Goal: Task Accomplishment & Management: Manage account settings

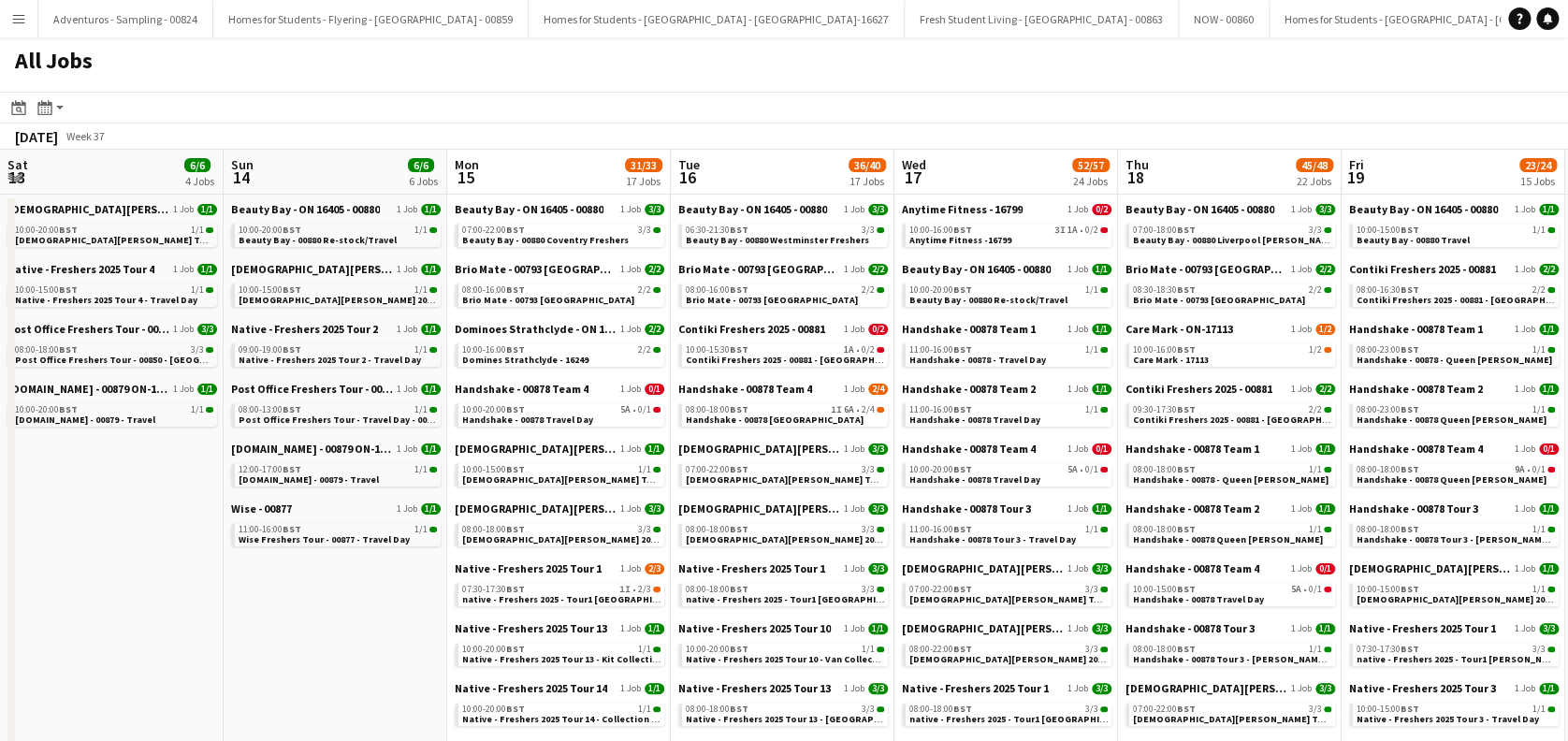
scroll to position [0, 579]
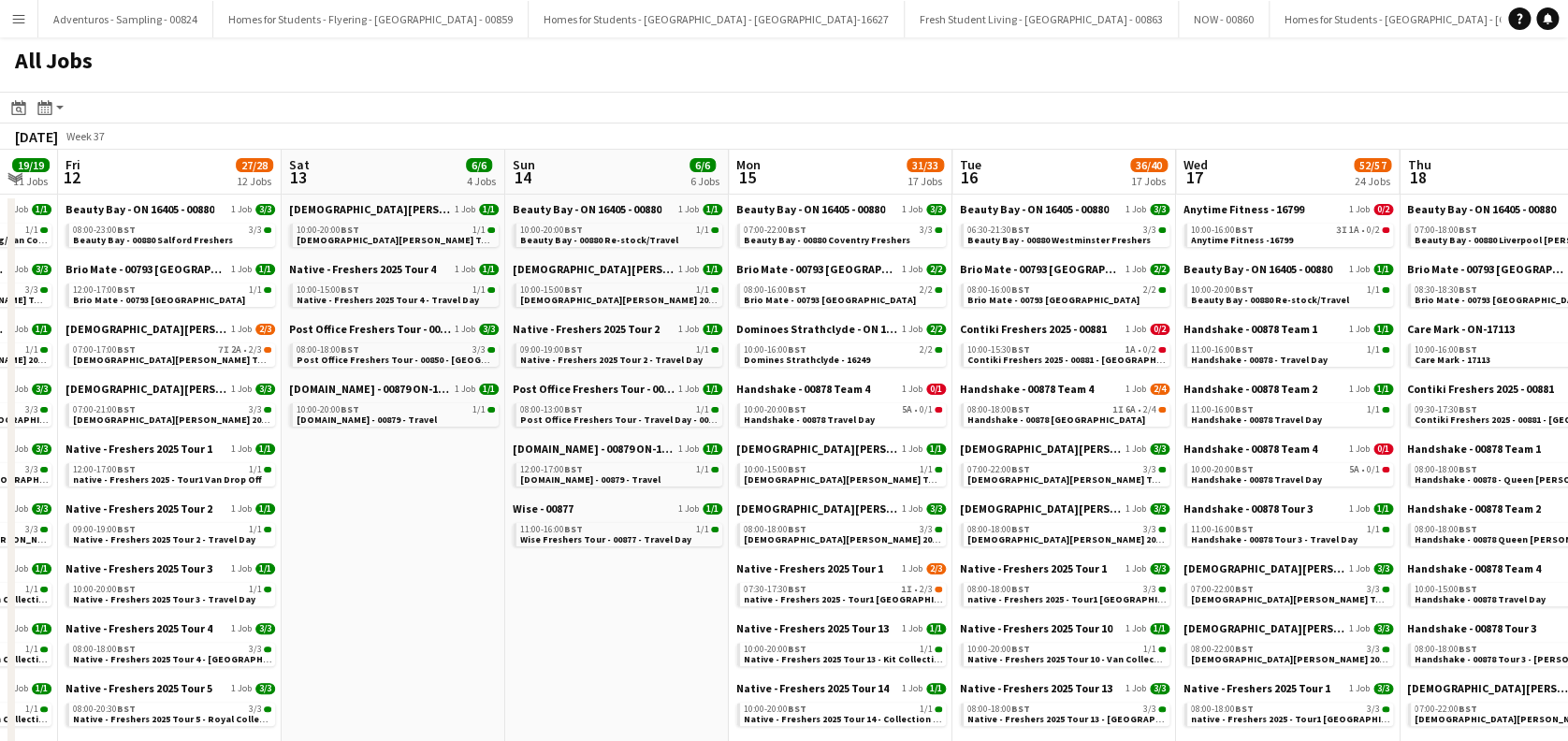
drag, startPoint x: 892, startPoint y: 457, endPoint x: 872, endPoint y: 458, distance: 20.0
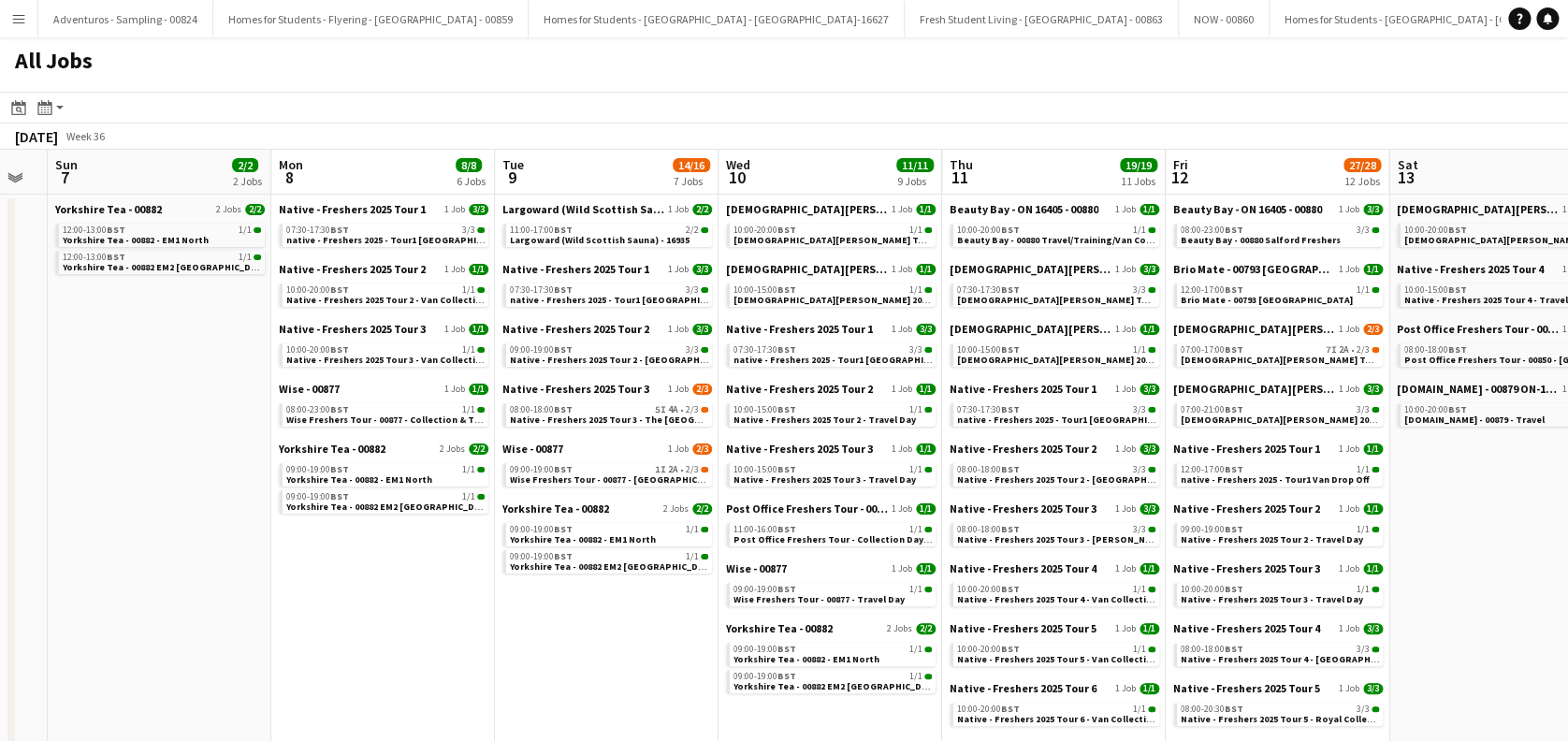
scroll to position [0, 387]
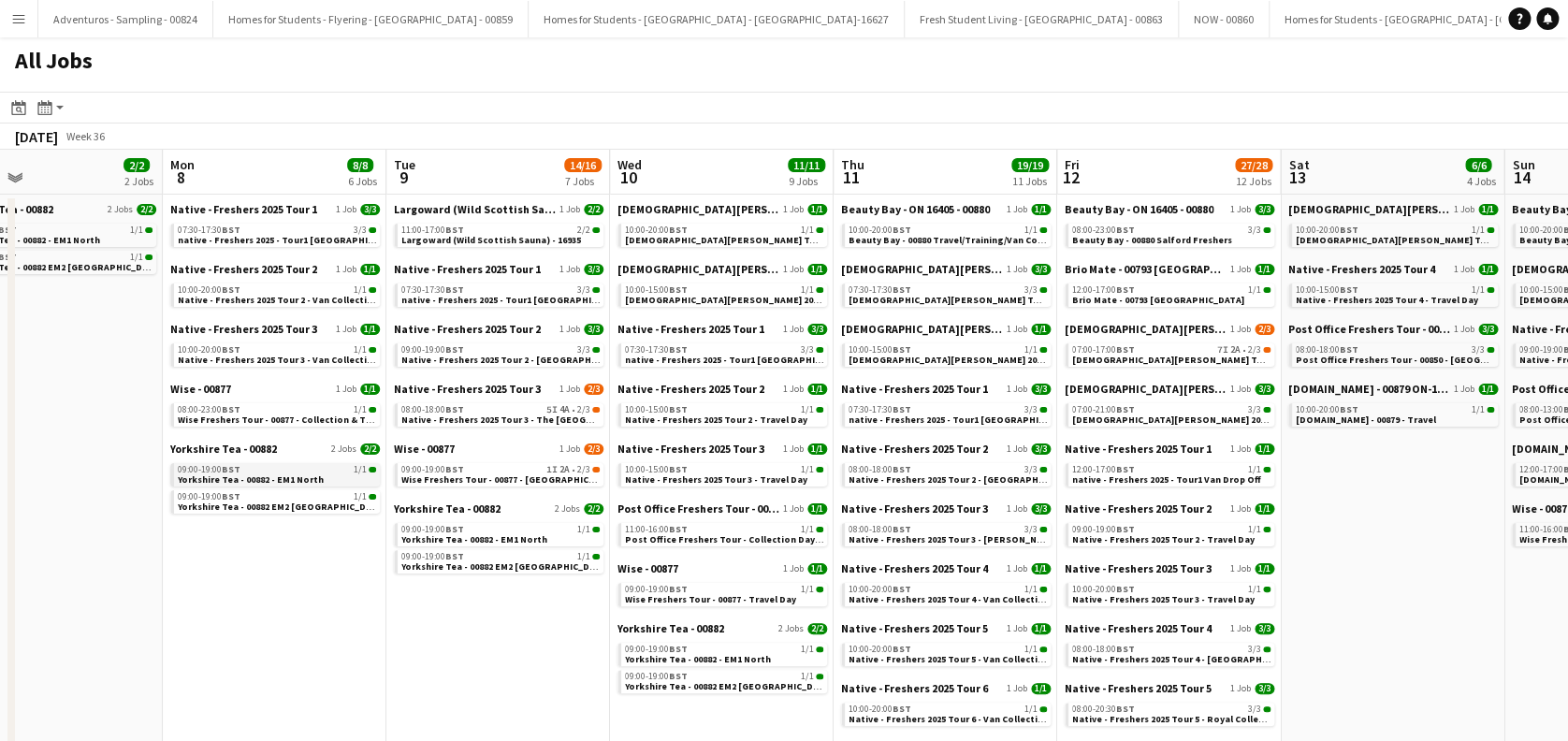
drag, startPoint x: 479, startPoint y: 424, endPoint x: 1009, endPoint y: 471, distance: 532.1
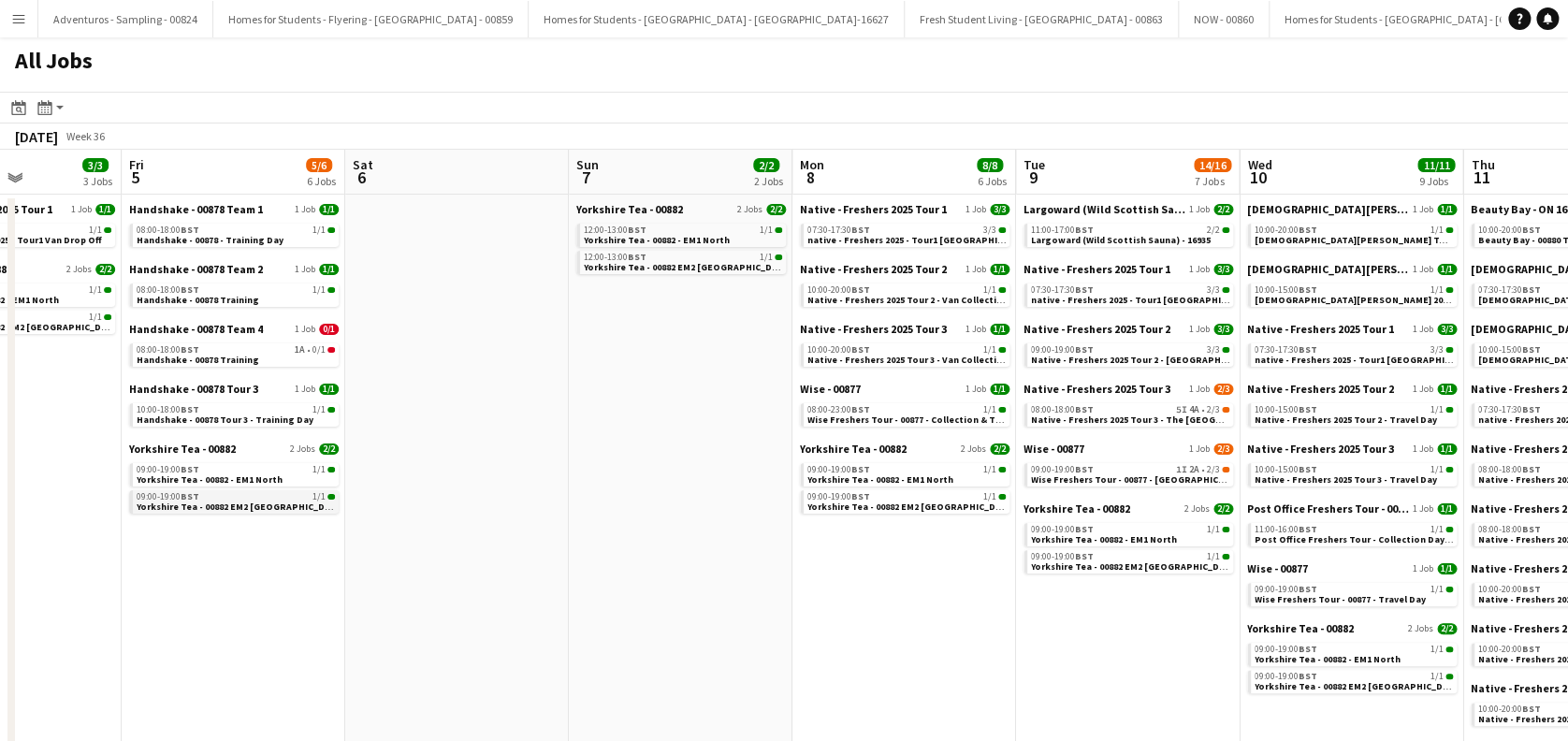
drag, startPoint x: 397, startPoint y: 468, endPoint x: 683, endPoint y: 504, distance: 288.3
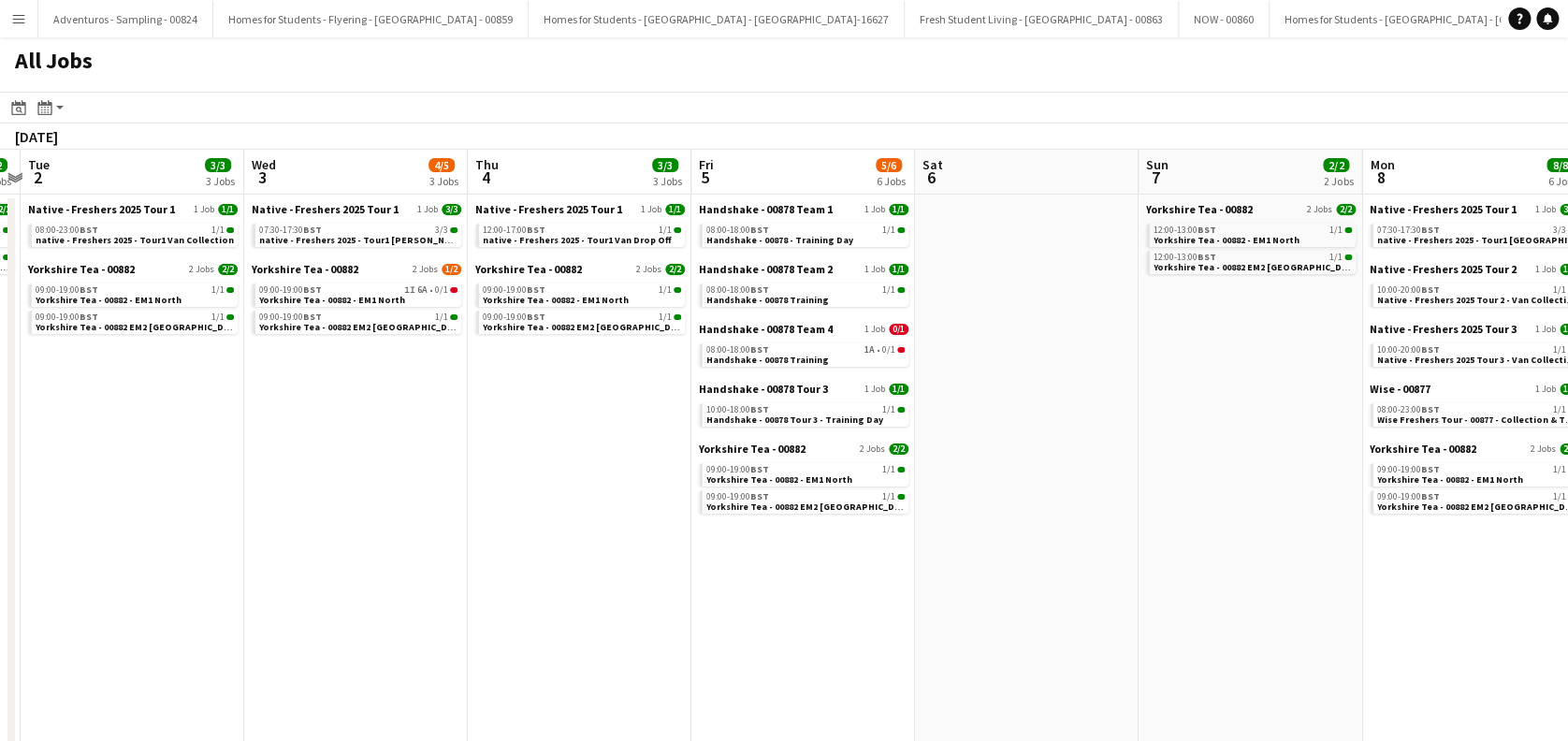
drag, startPoint x: 366, startPoint y: 501, endPoint x: 657, endPoint y: 531, distance: 292.5
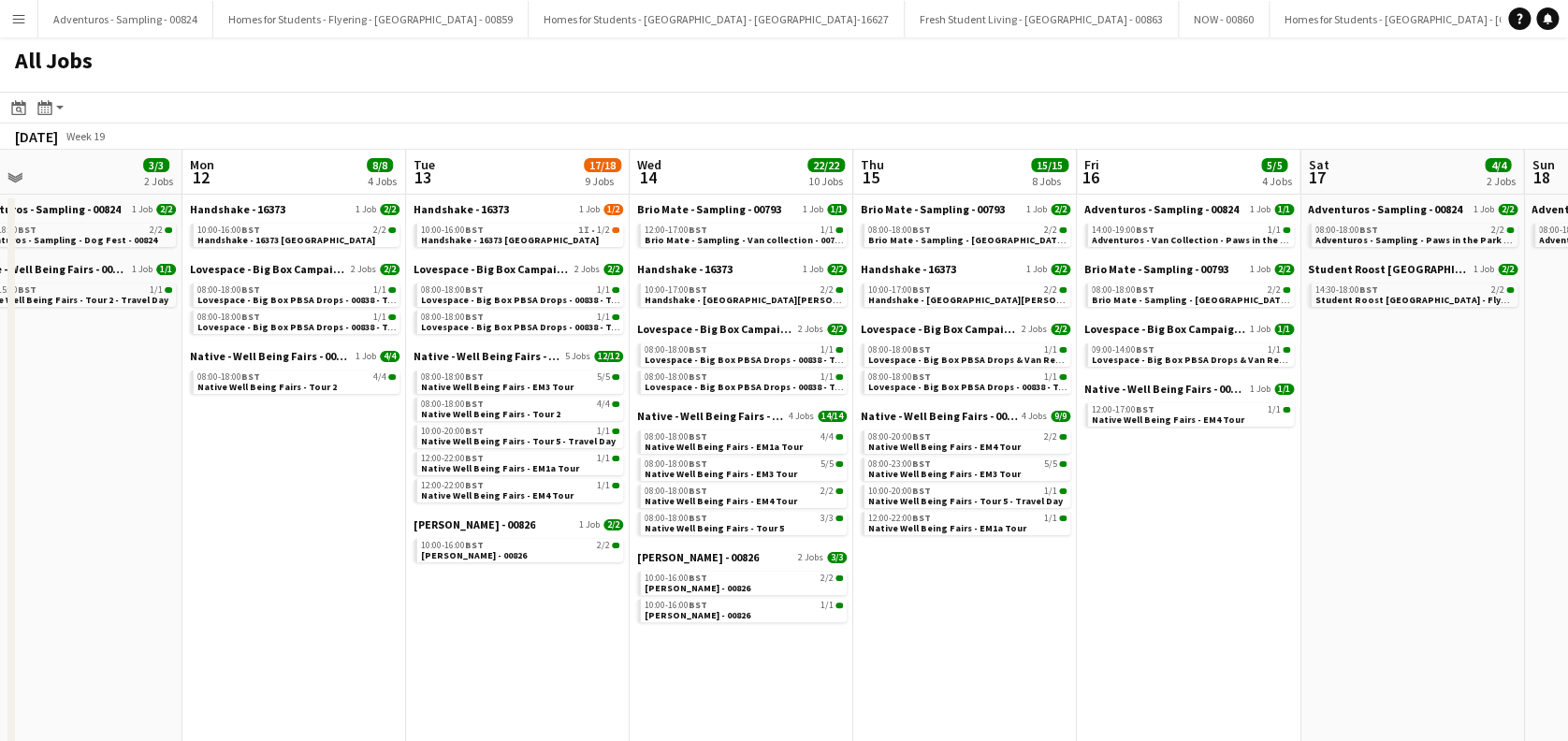
scroll to position [0, 483]
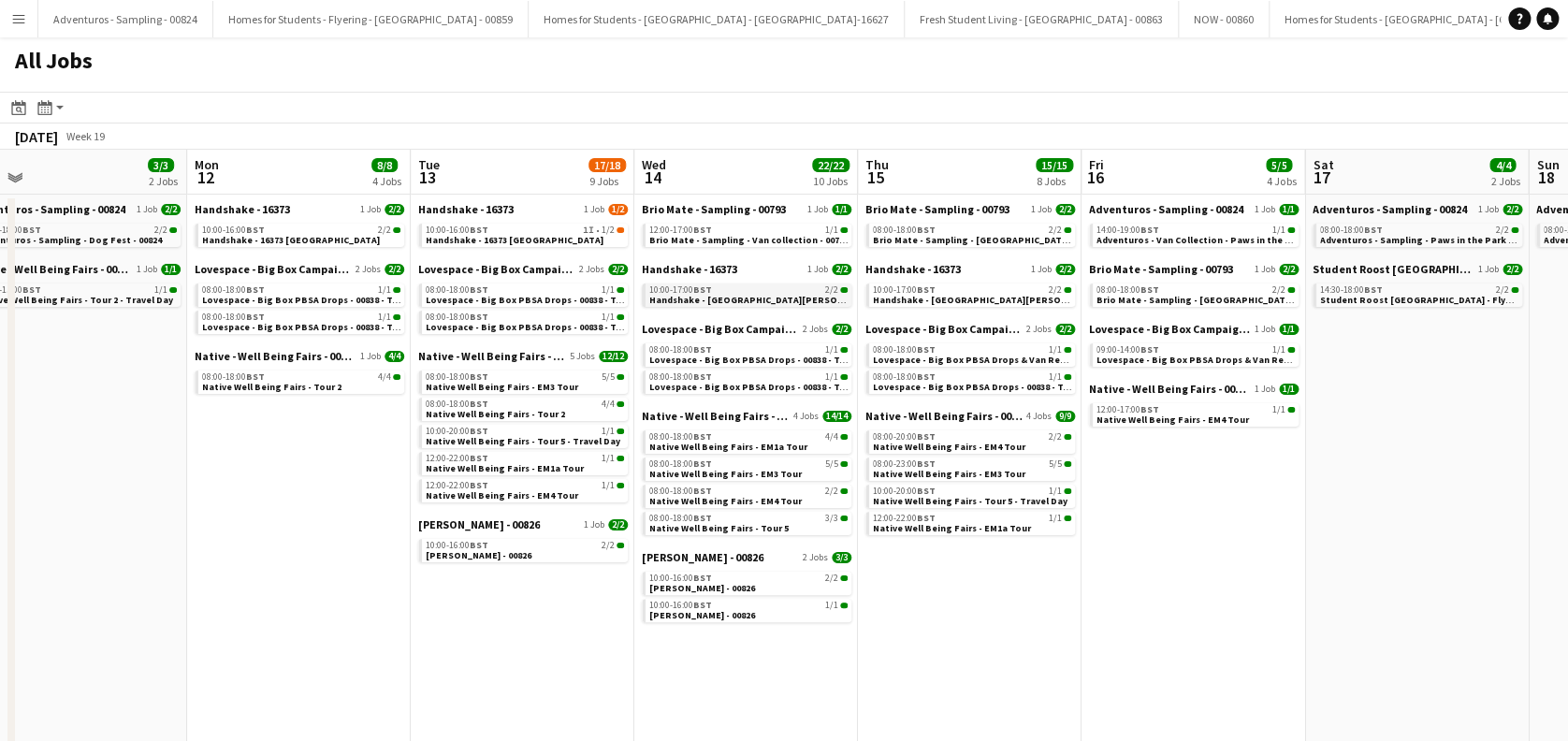
click at [759, 302] on span "Handshake - [GEOGRAPHIC_DATA][PERSON_NAME]" at bounding box center [762, 300] width 227 height 12
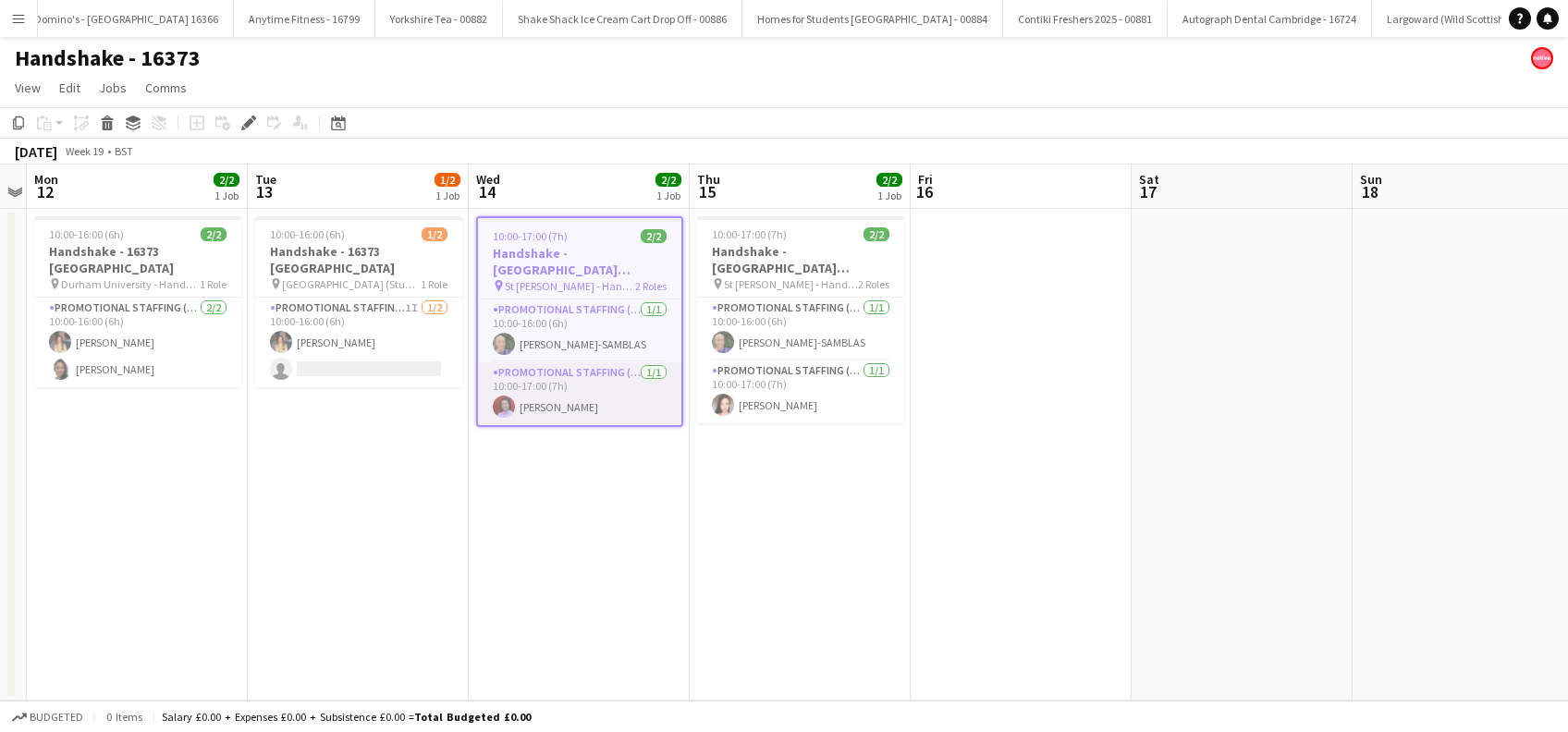
click at [603, 400] on app-card-role "Promotional Staffing (Brand Ambassadors) 1/1 10:00-17:00 (7h) Rachel Adshead-Gr…" at bounding box center [579, 393] width 203 height 63
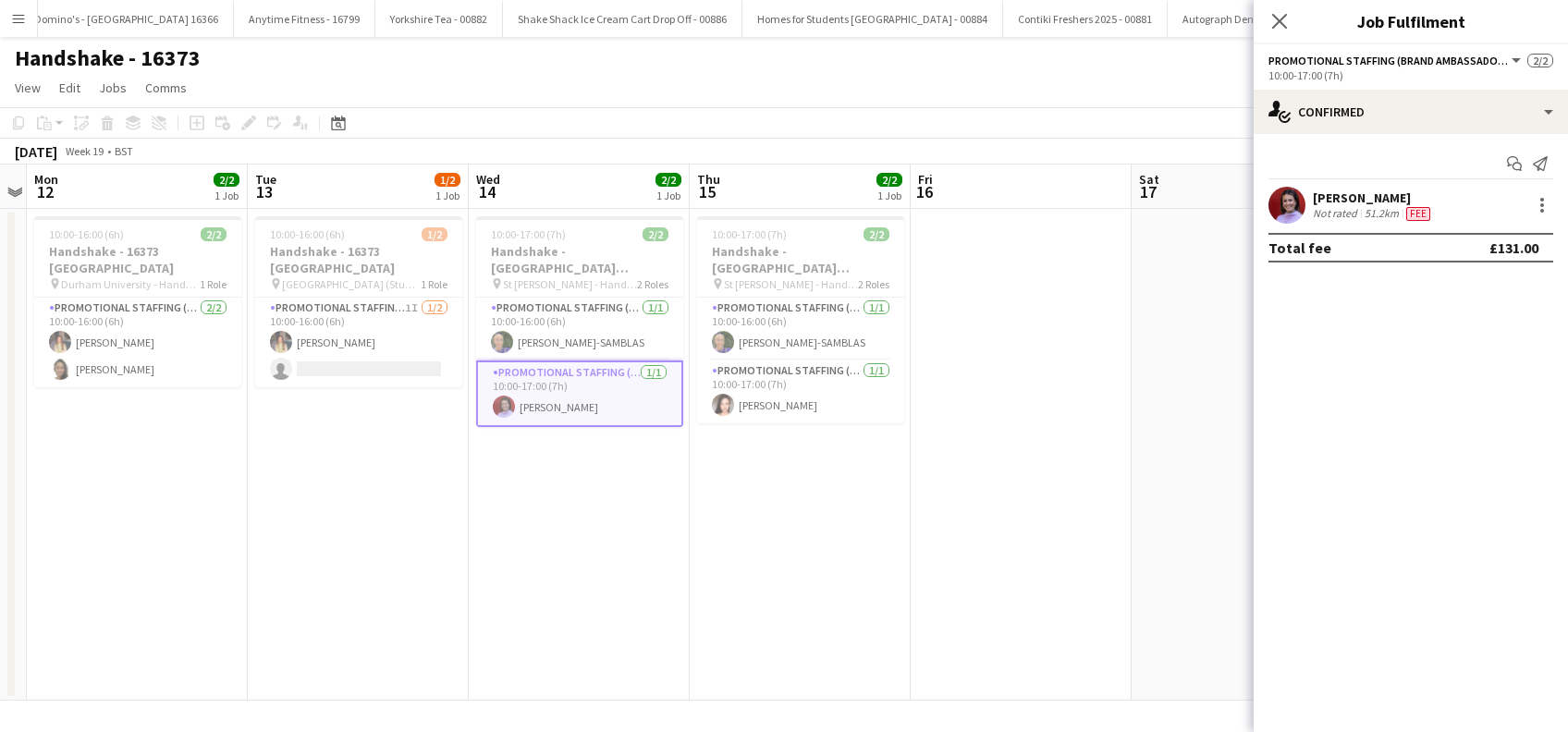
click at [1349, 199] on div "Rachel Adshead-Grant" at bounding box center [1372, 198] width 121 height 17
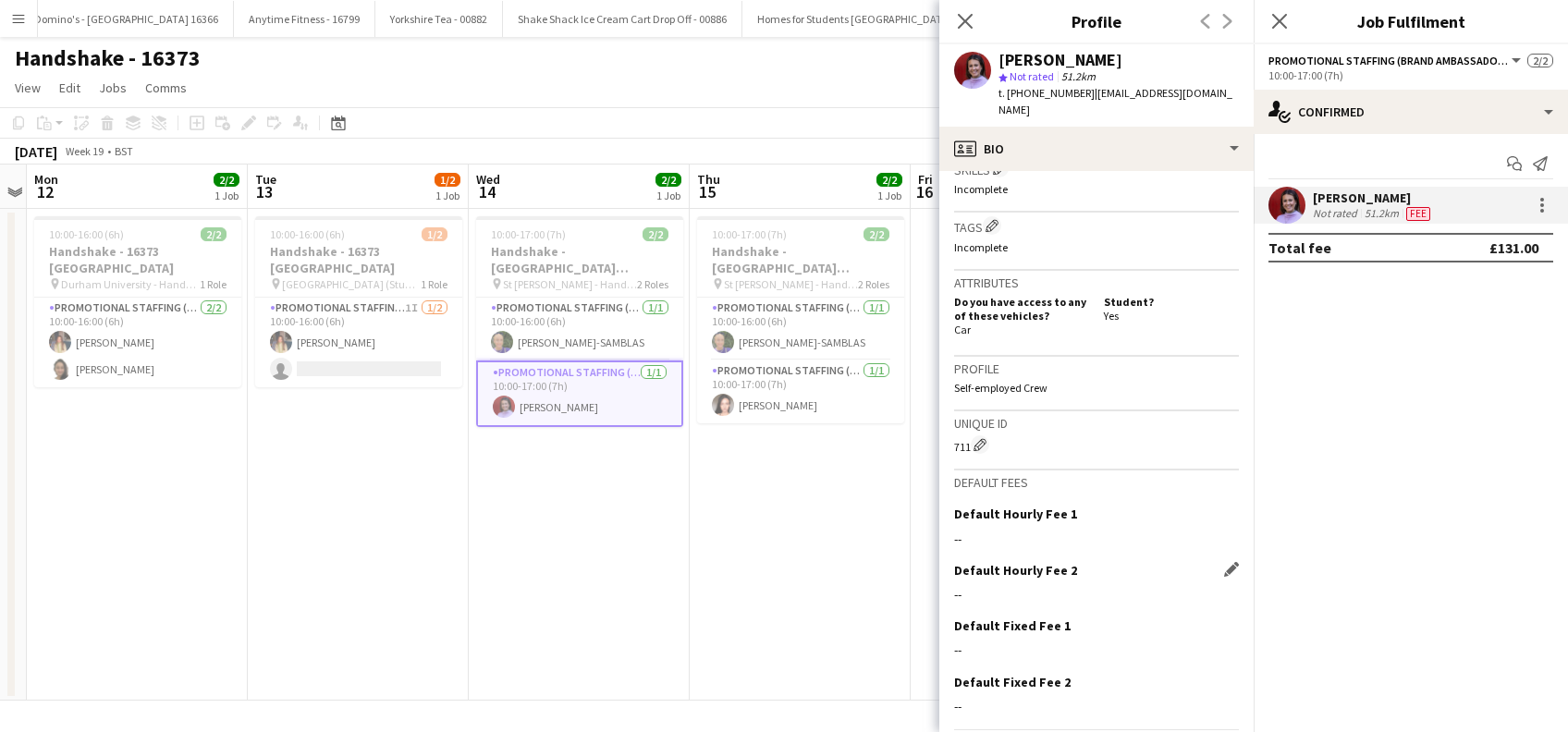
scroll to position [754, 0]
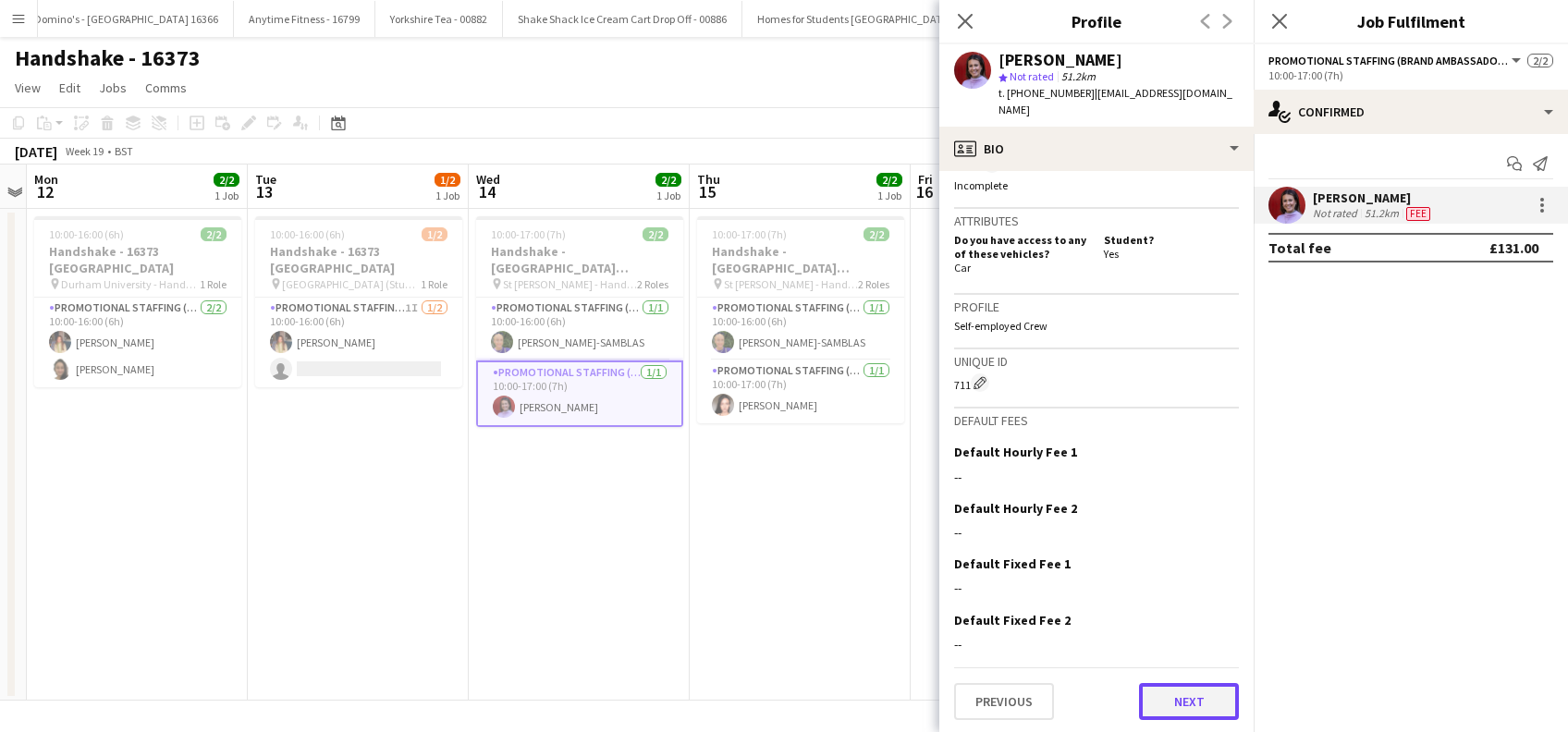
click at [1168, 698] on button "Next" at bounding box center [1189, 701] width 100 height 37
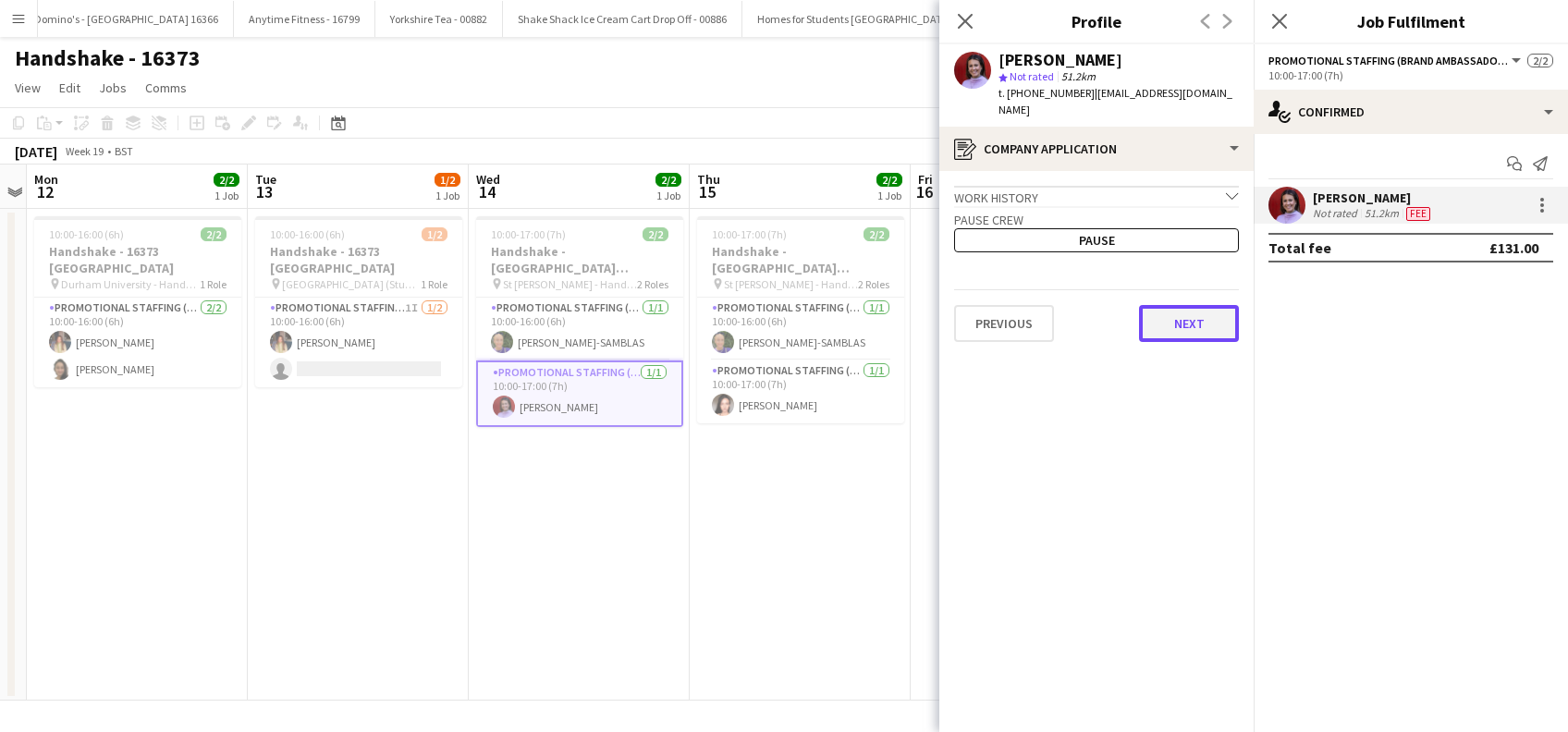
click at [1172, 315] on button "Next" at bounding box center [1189, 323] width 100 height 37
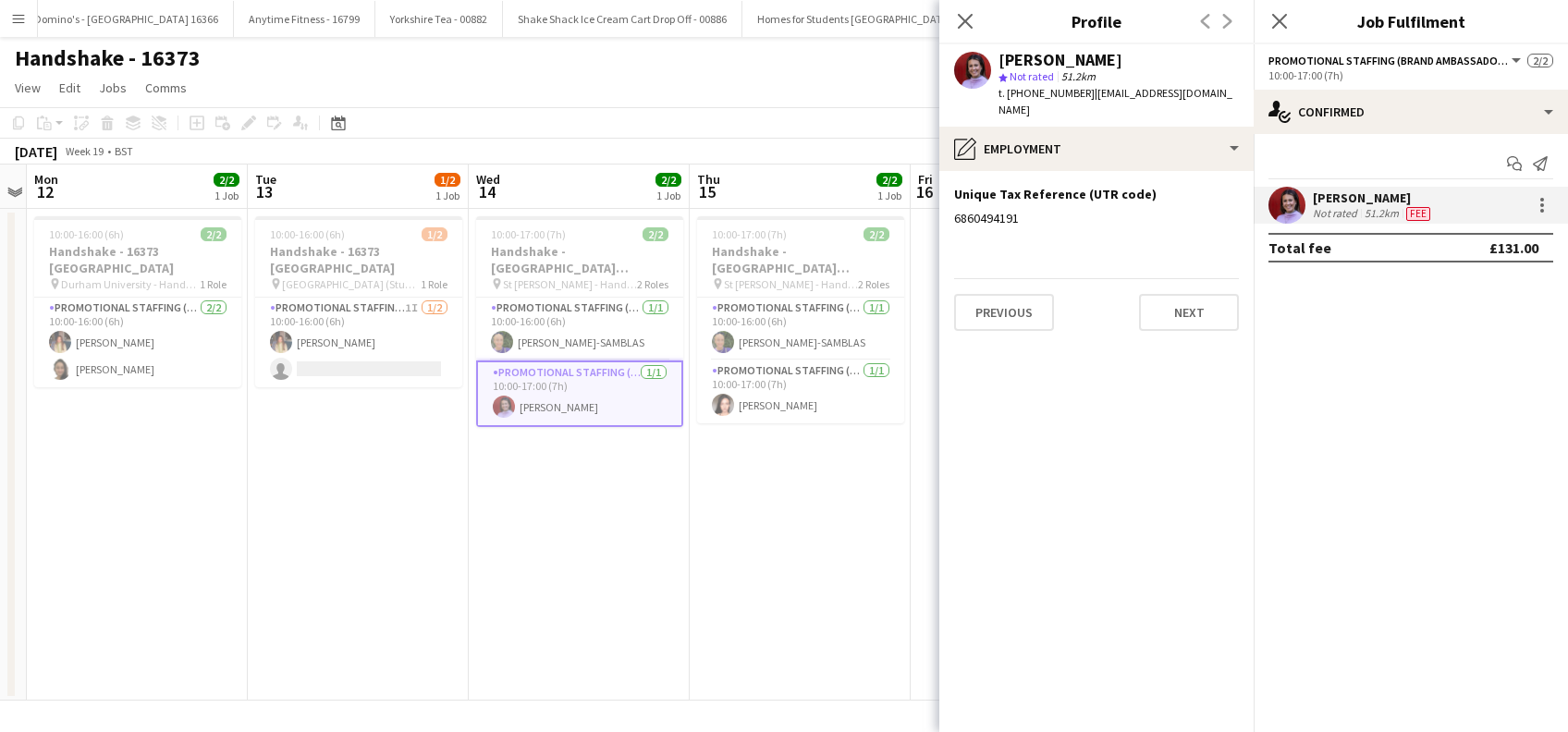
click at [1172, 315] on app-section-data-types "Unique Tax Reference (UTR code) Edit this field 6860494191 Previous Next" at bounding box center [1096, 451] width 314 height 561
click at [1181, 302] on button "Next" at bounding box center [1189, 312] width 100 height 37
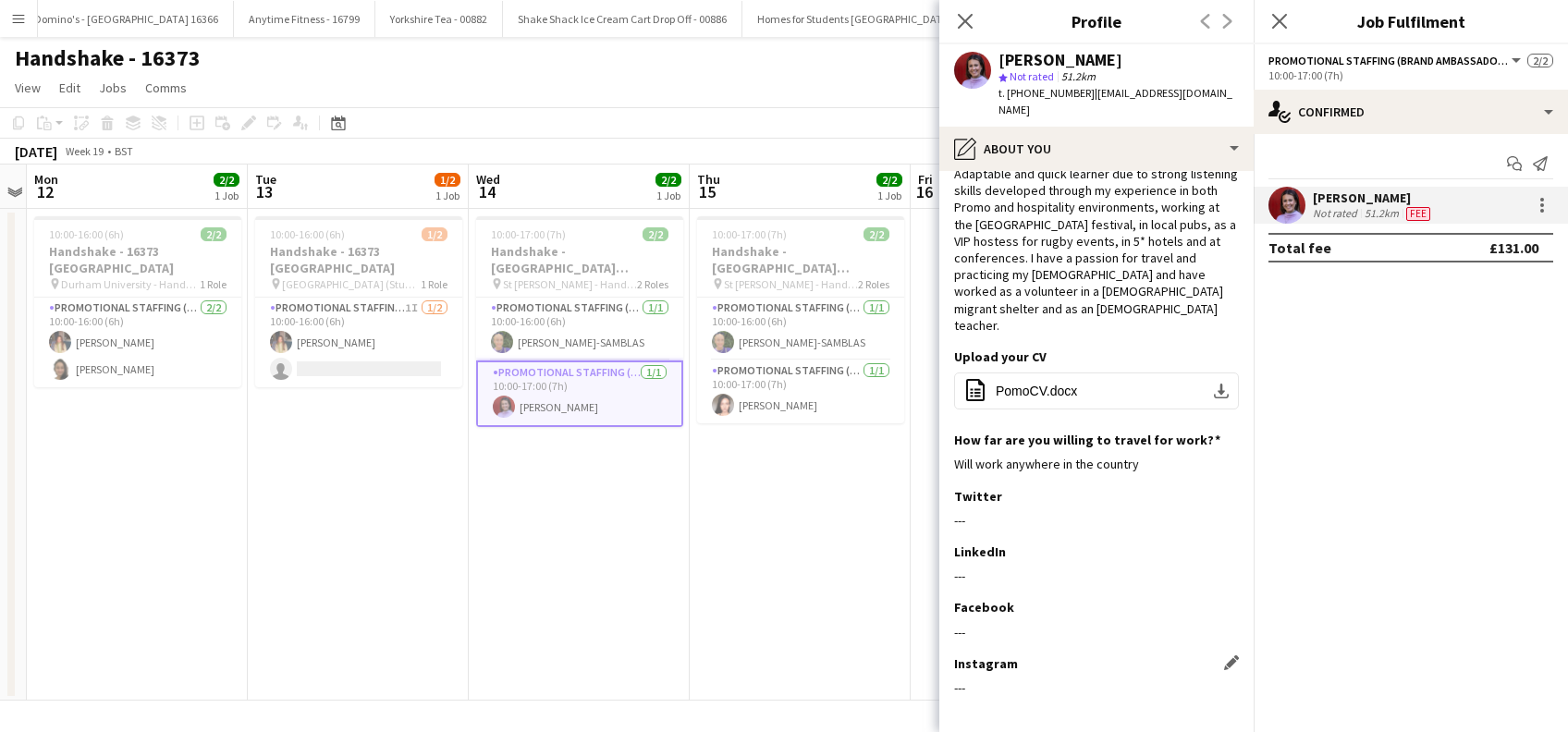
scroll to position [110, 0]
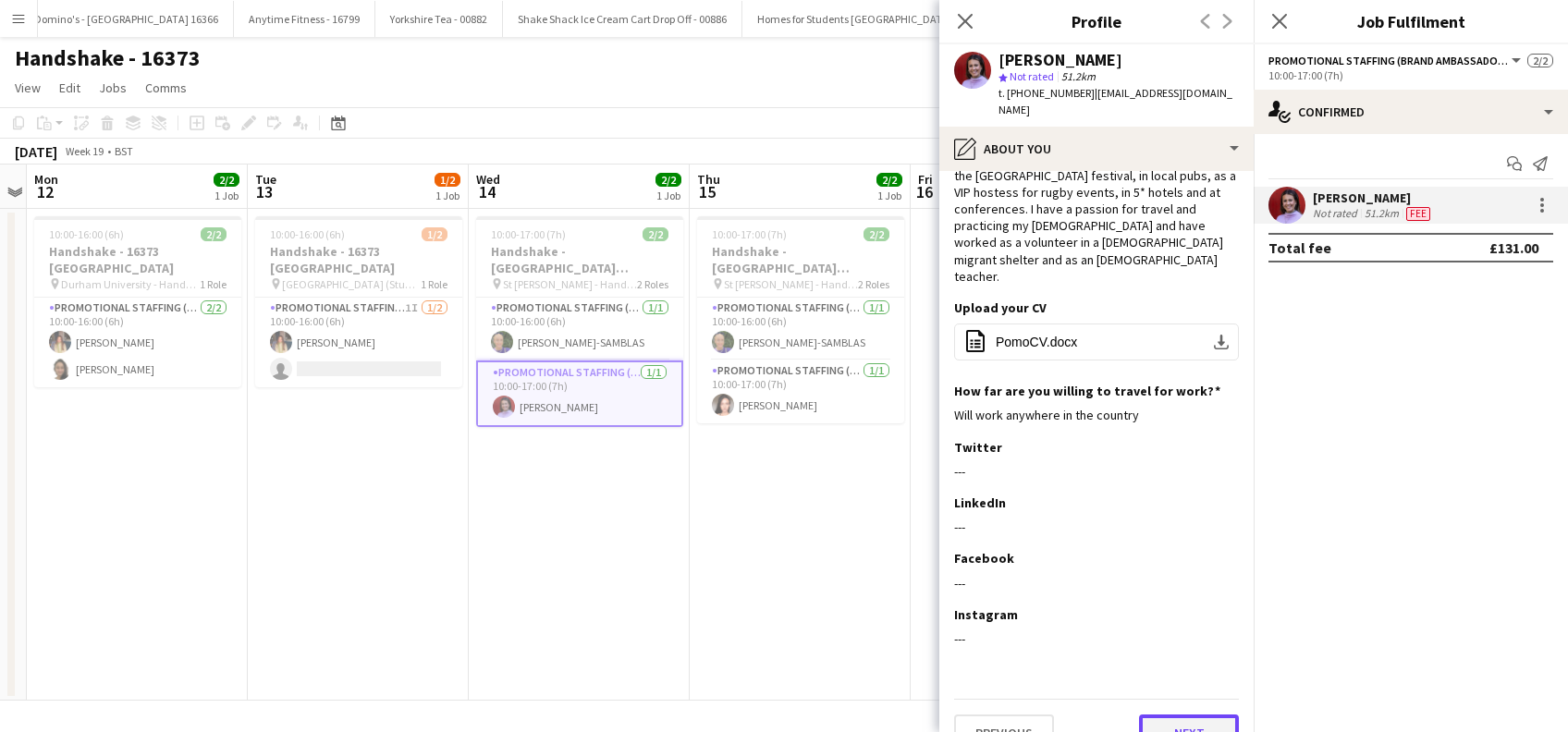
click at [1153, 714] on button "Next" at bounding box center [1189, 732] width 100 height 37
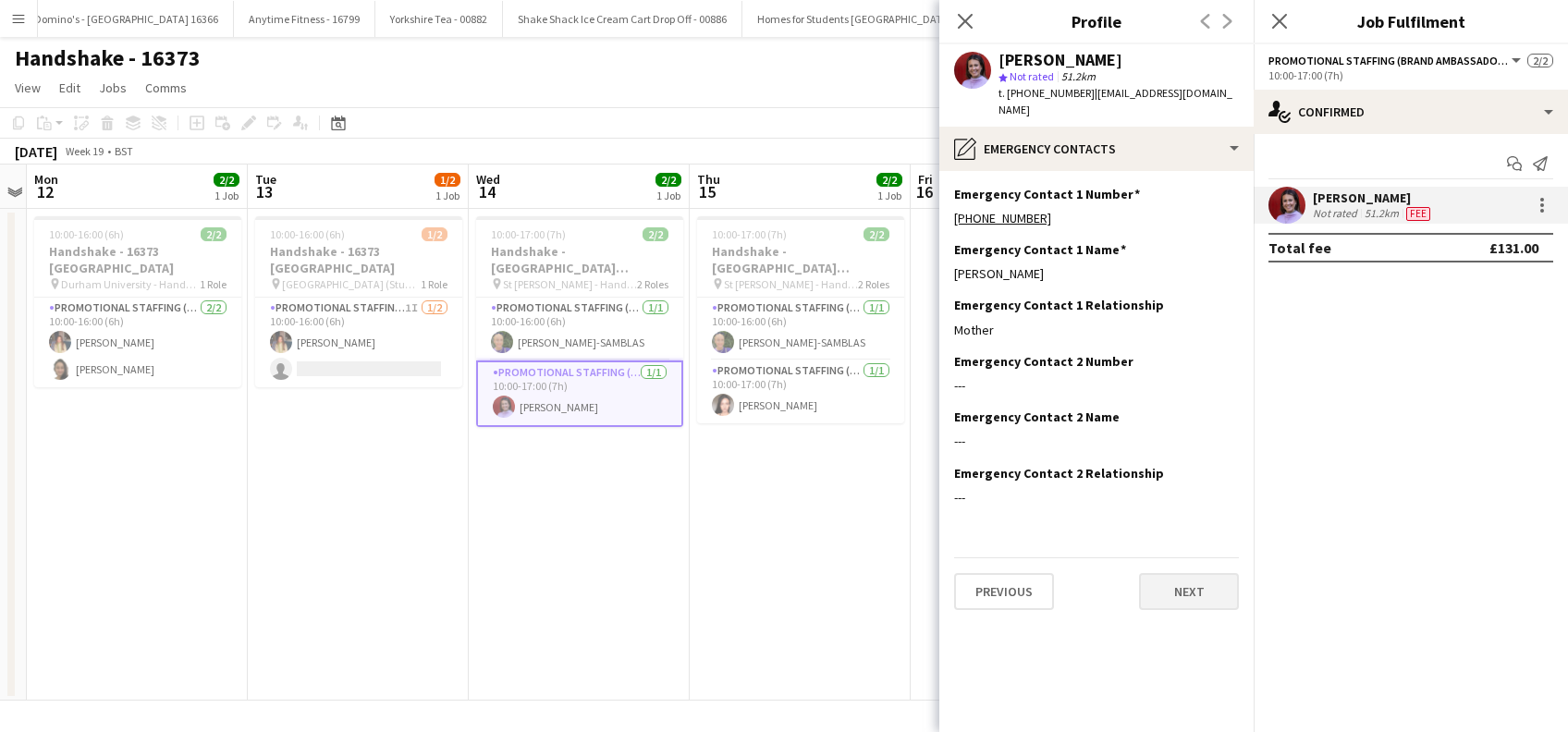
scroll to position [0, 0]
click at [1182, 583] on button "Next" at bounding box center [1189, 591] width 100 height 37
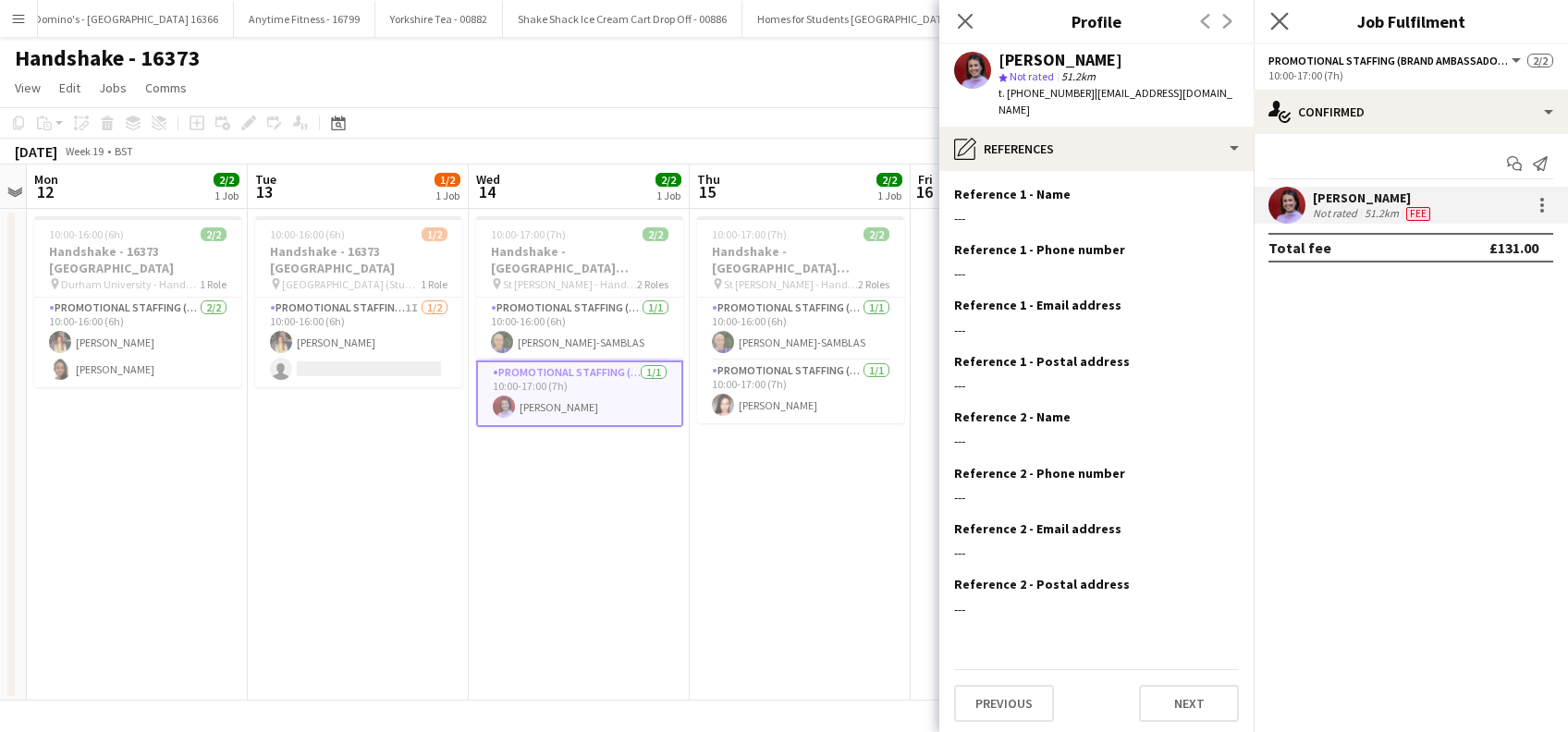
click at [1268, 15] on app-icon "Close pop-in" at bounding box center [1279, 22] width 27 height 27
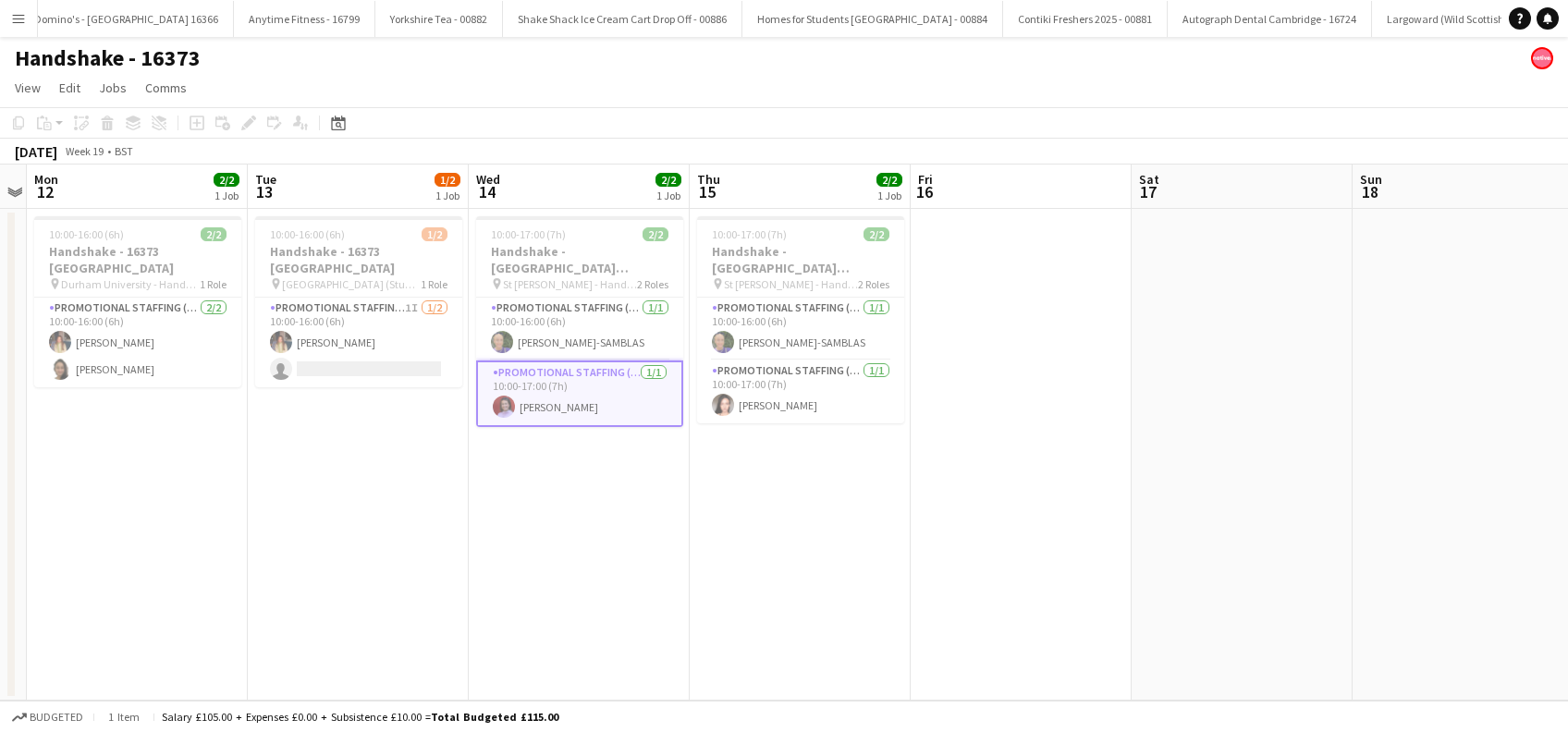
click at [776, 505] on app-date-cell "10:00-17:00 (7h) 2/2 Handshake - 16373 St Andrews University pin St Andrews - H…" at bounding box center [800, 454] width 221 height 491
